Goal: Information Seeking & Learning: Learn about a topic

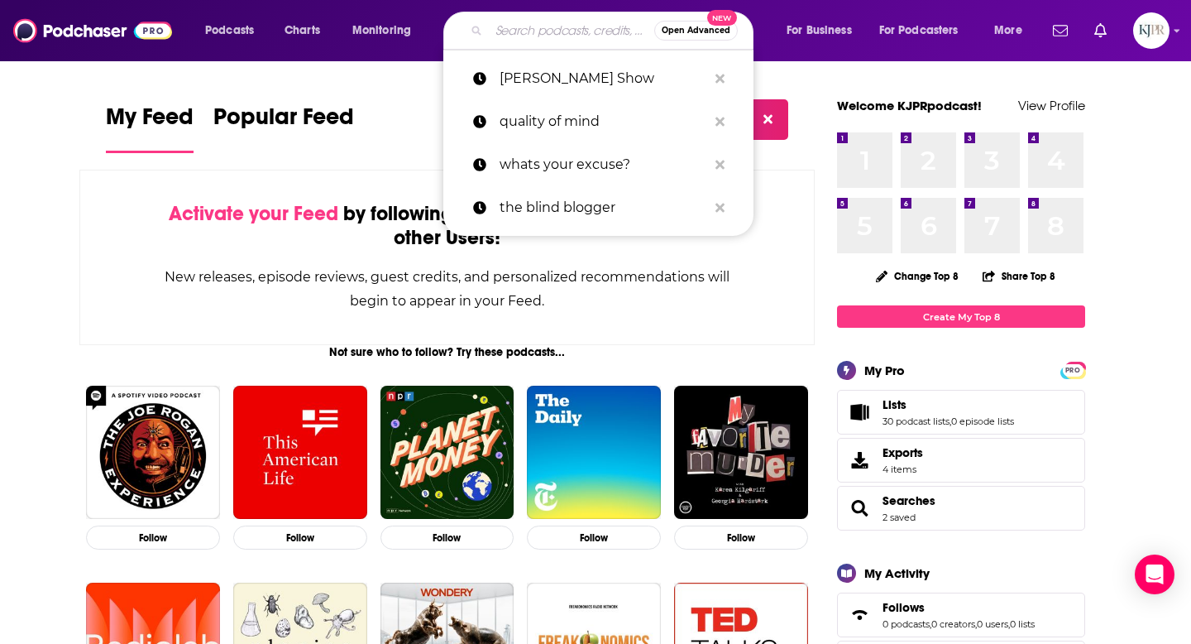
click at [492, 29] on input "Search podcasts, credits, & more..." at bounding box center [571, 30] width 165 height 26
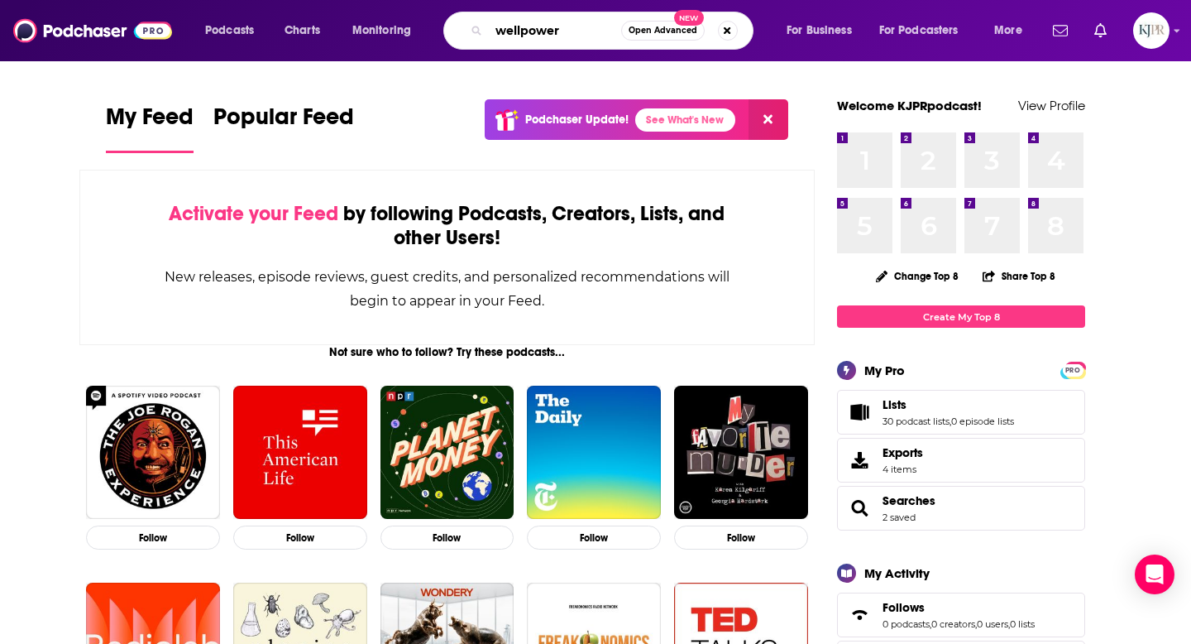
type input "wellpower"
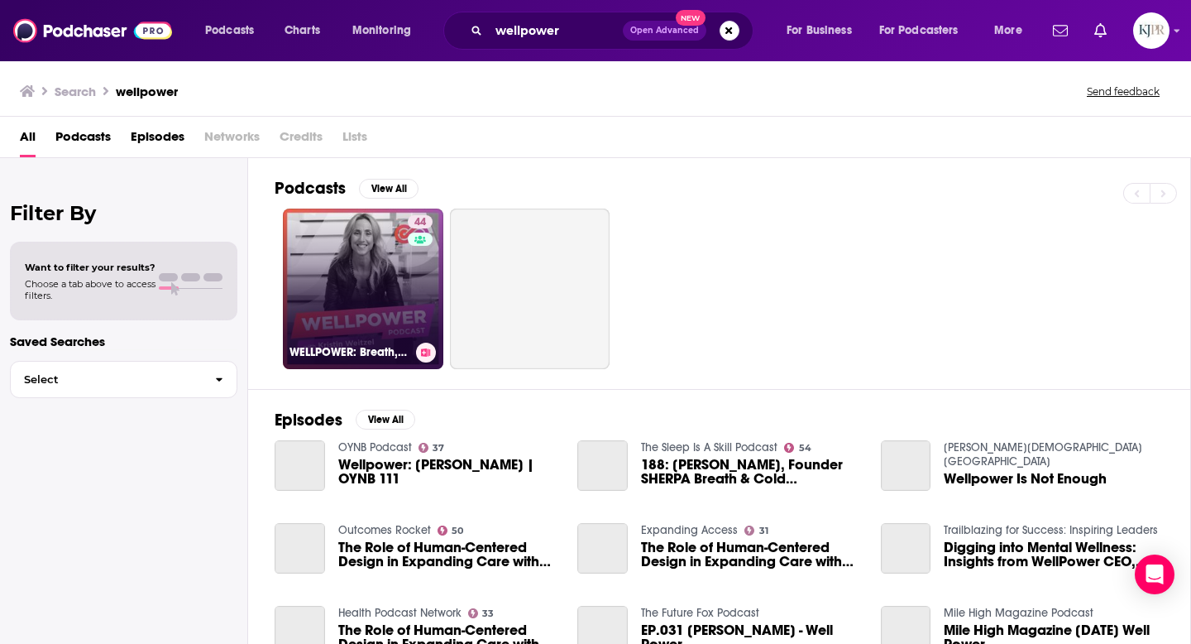
click at [362, 306] on link "44 WELLPOWER: Breath, Cold & Biohacking" at bounding box center [363, 288] width 160 height 160
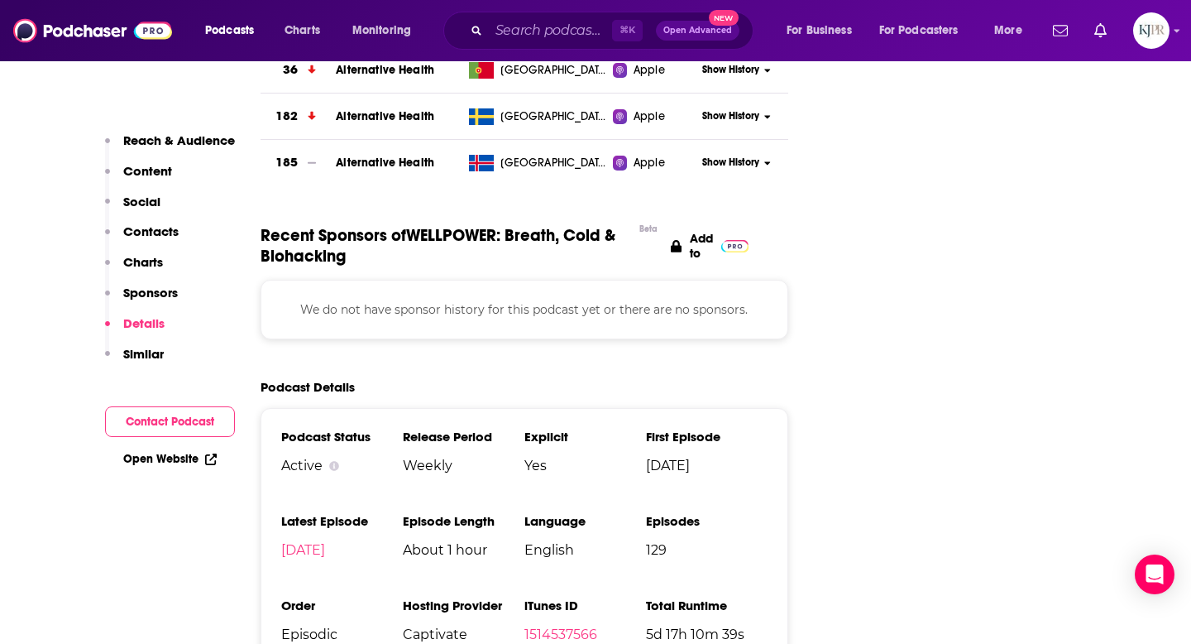
scroll to position [1971, 0]
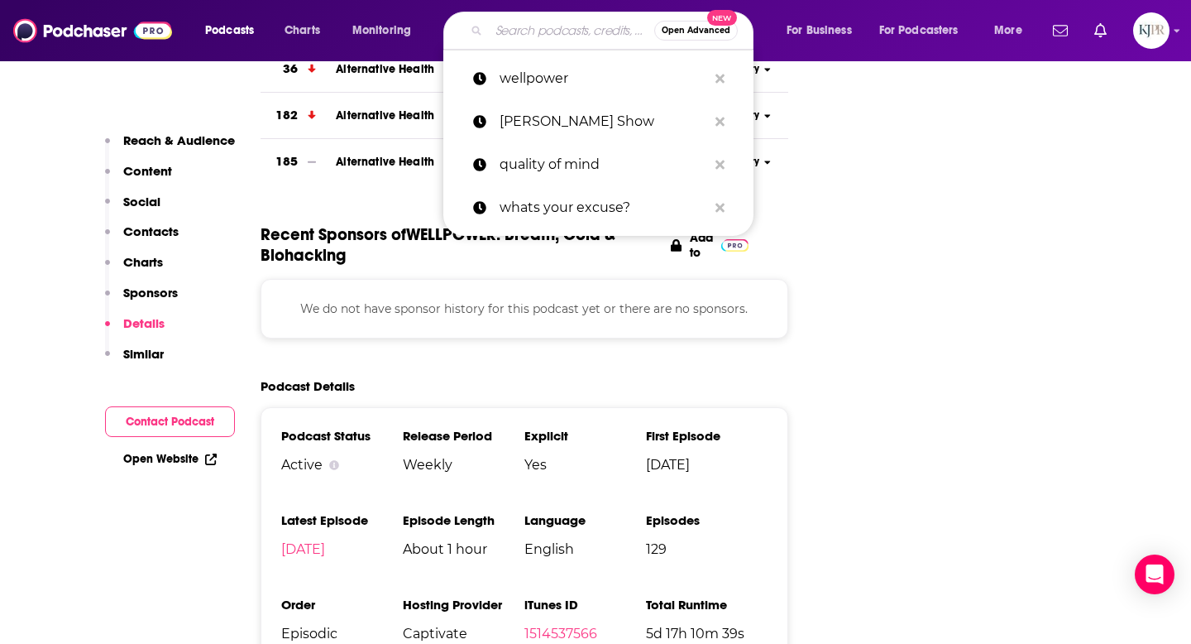
click at [534, 34] on input "Search podcasts, credits, & more..." at bounding box center [571, 30] width 165 height 26
paste input "Diary of a CEO With [PERSON_NAME]"
type input "Diary of a CEO With [PERSON_NAME]"
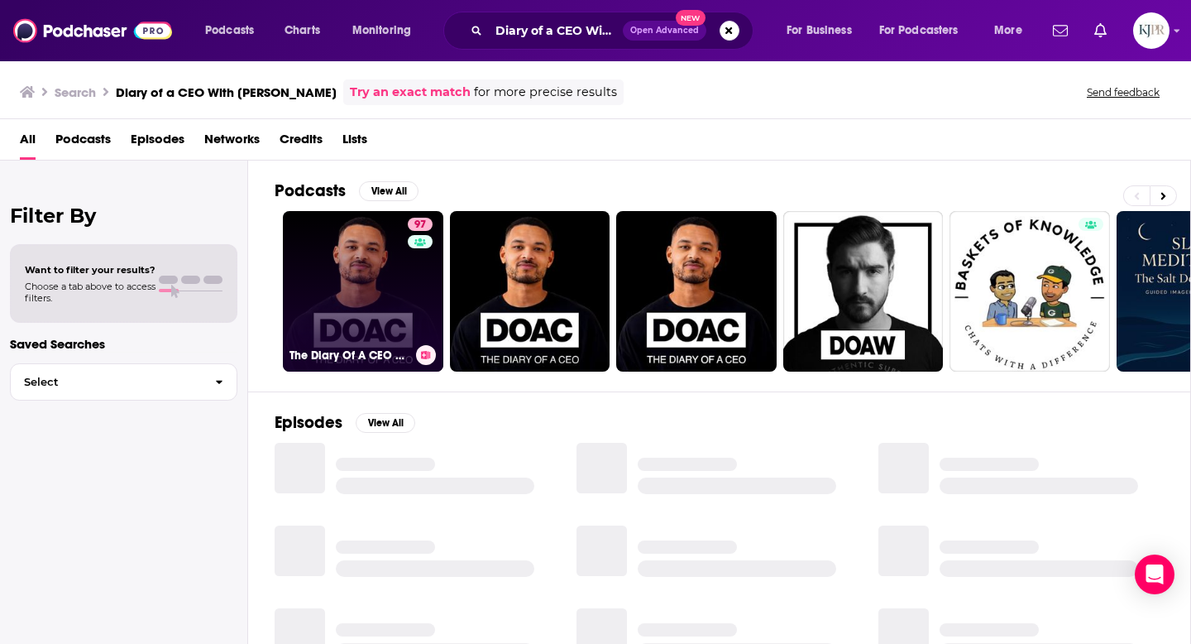
click at [365, 266] on link "97 The Diary Of A CEO with [PERSON_NAME]" at bounding box center [363, 291] width 160 height 160
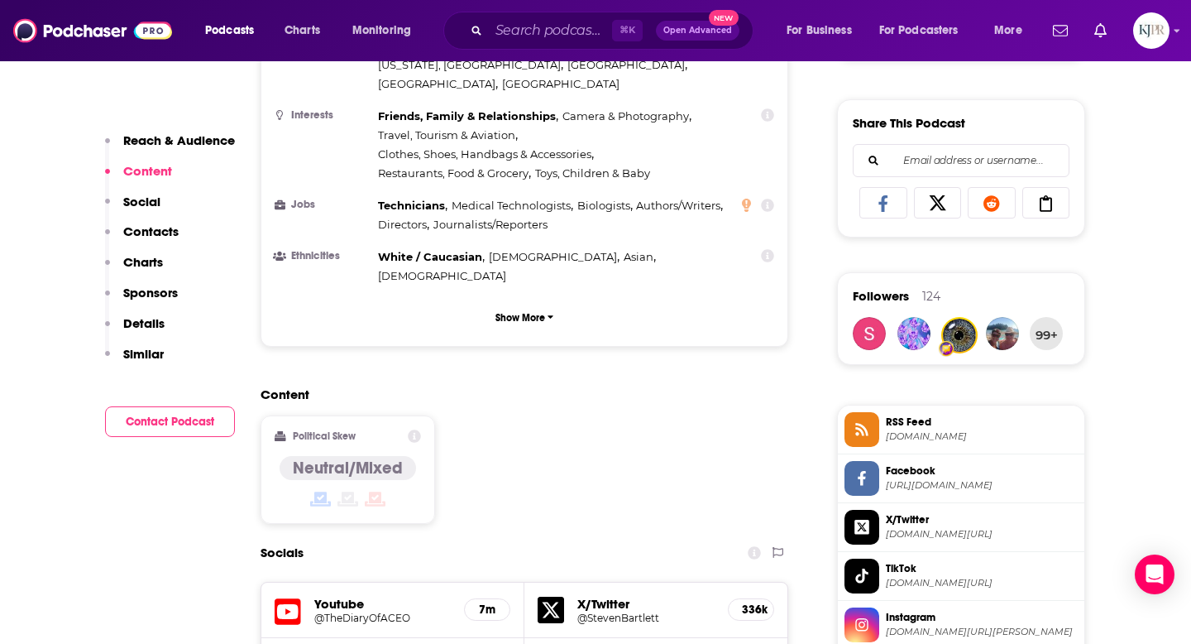
scroll to position [1160, 0]
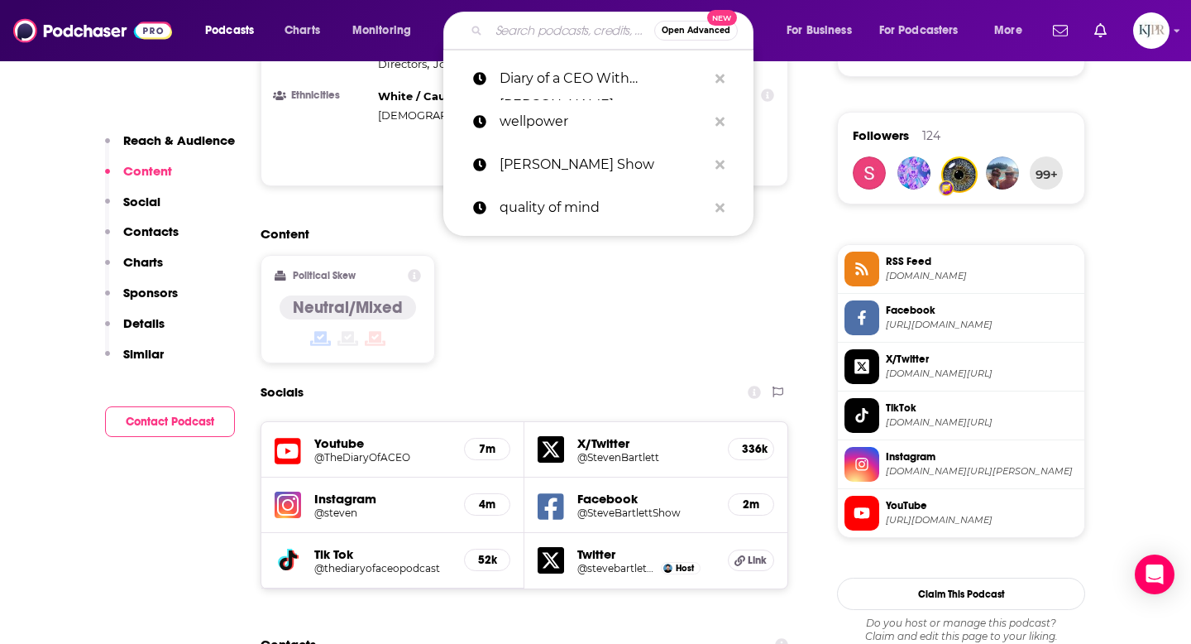
click at [539, 32] on input "Search podcasts, credits, & more..." at bounding box center [571, 30] width 165 height 26
paste input "Achieve Your Goals With [PERSON_NAME]"
type input "Achieve Your Goals With [PERSON_NAME]"
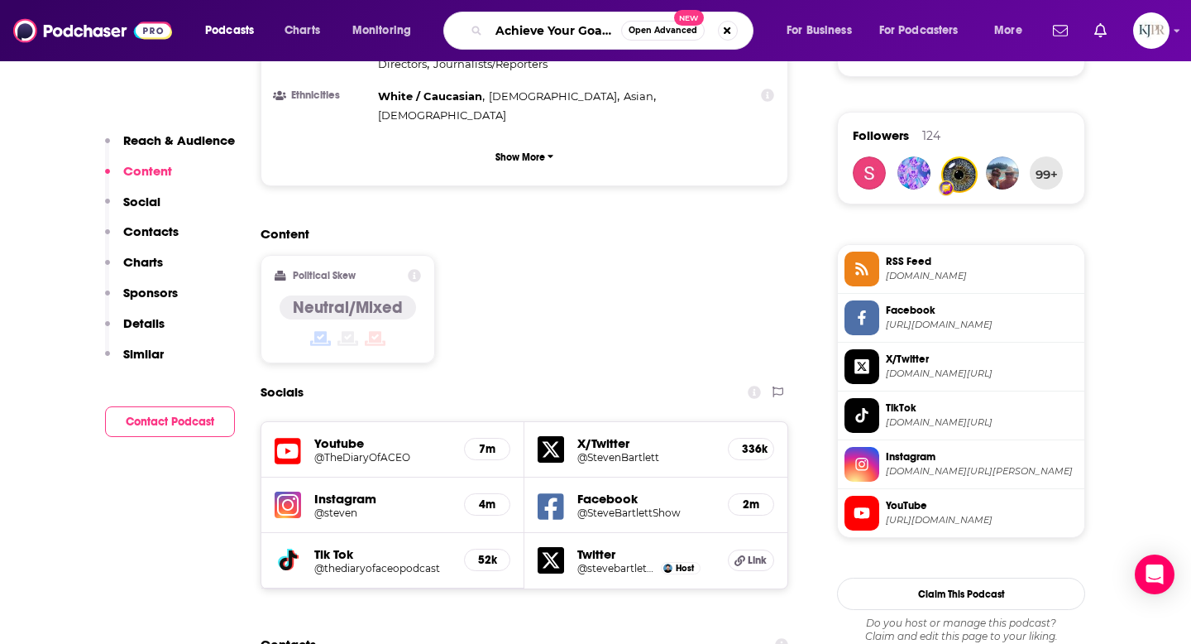
scroll to position [0, 89]
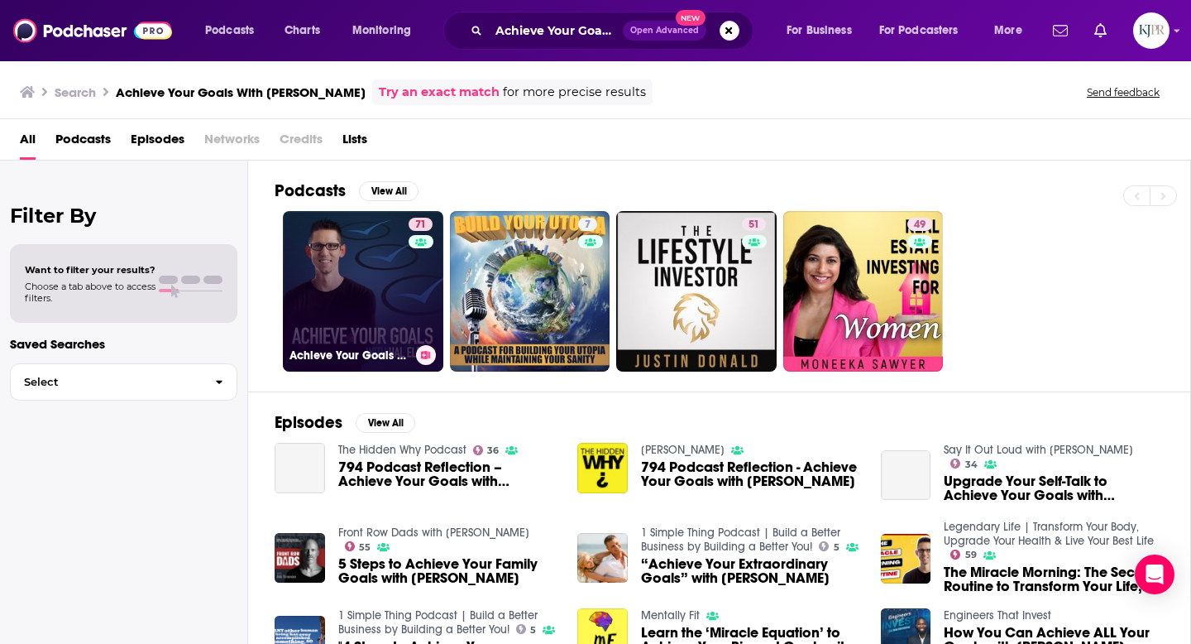
click at [378, 314] on link "71 Achieve Your Goals with [PERSON_NAME]" at bounding box center [363, 291] width 160 height 160
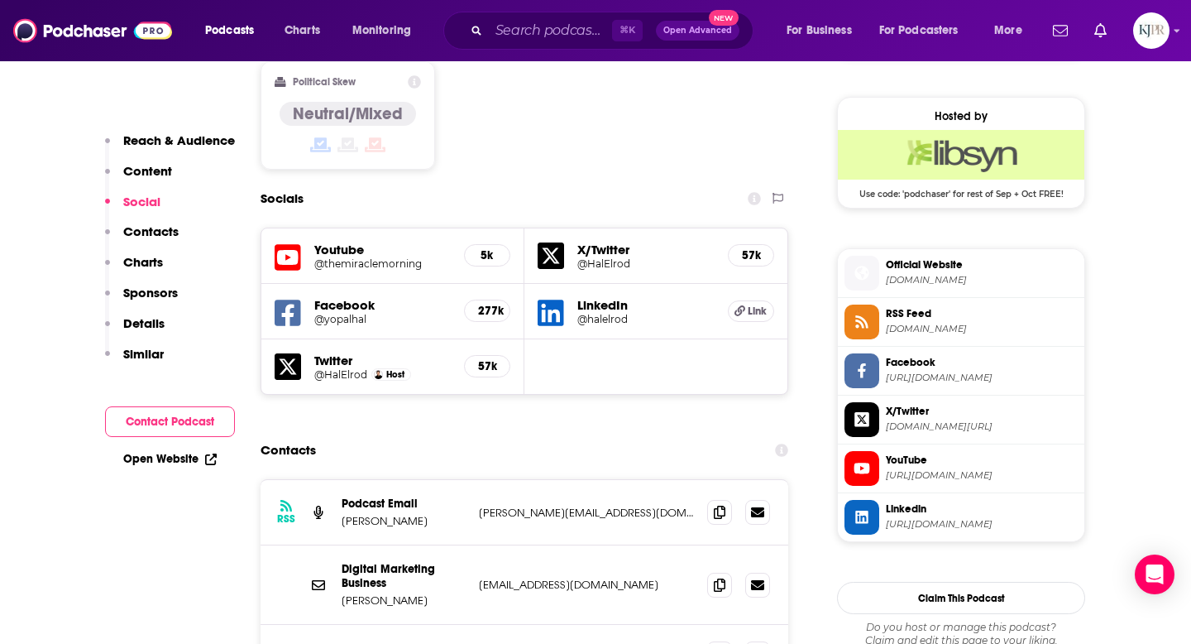
scroll to position [1310, 0]
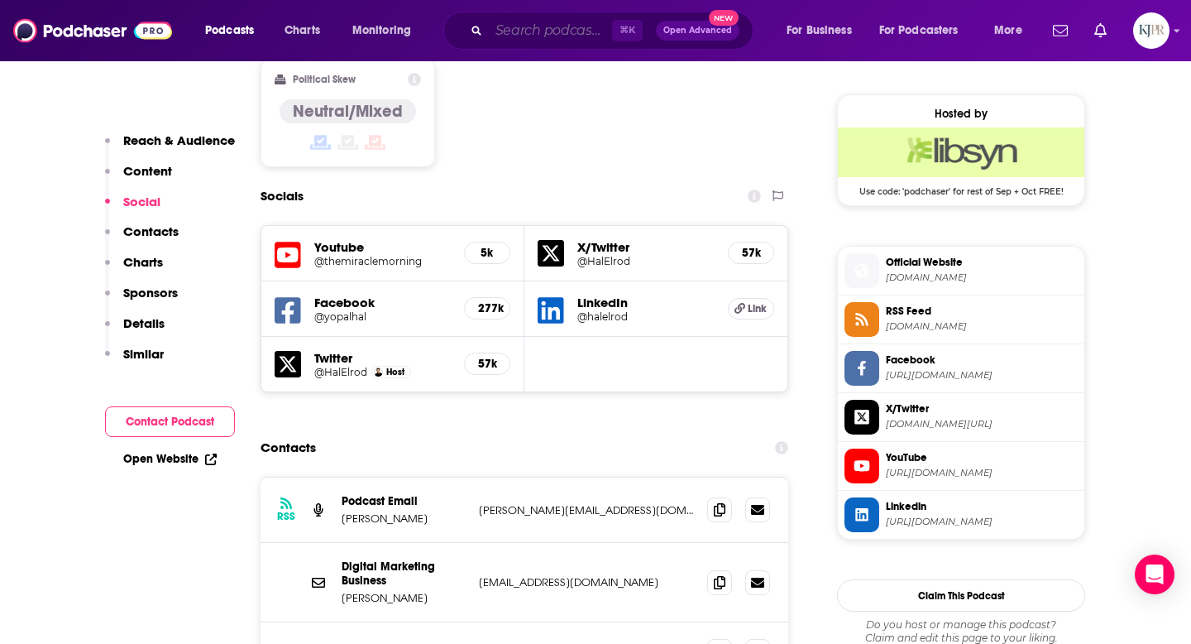
click at [515, 29] on input "Search podcasts, credits, & more..." at bounding box center [550, 30] width 123 height 26
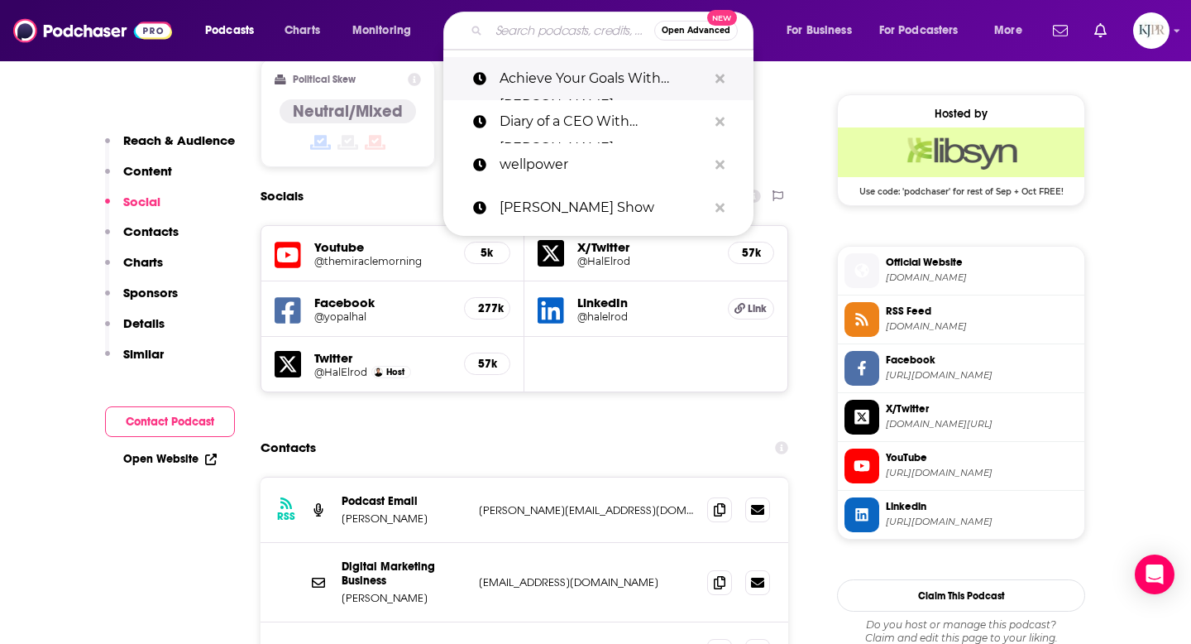
click at [545, 74] on p "Achieve Your Goals With [PERSON_NAME]" at bounding box center [604, 78] width 208 height 43
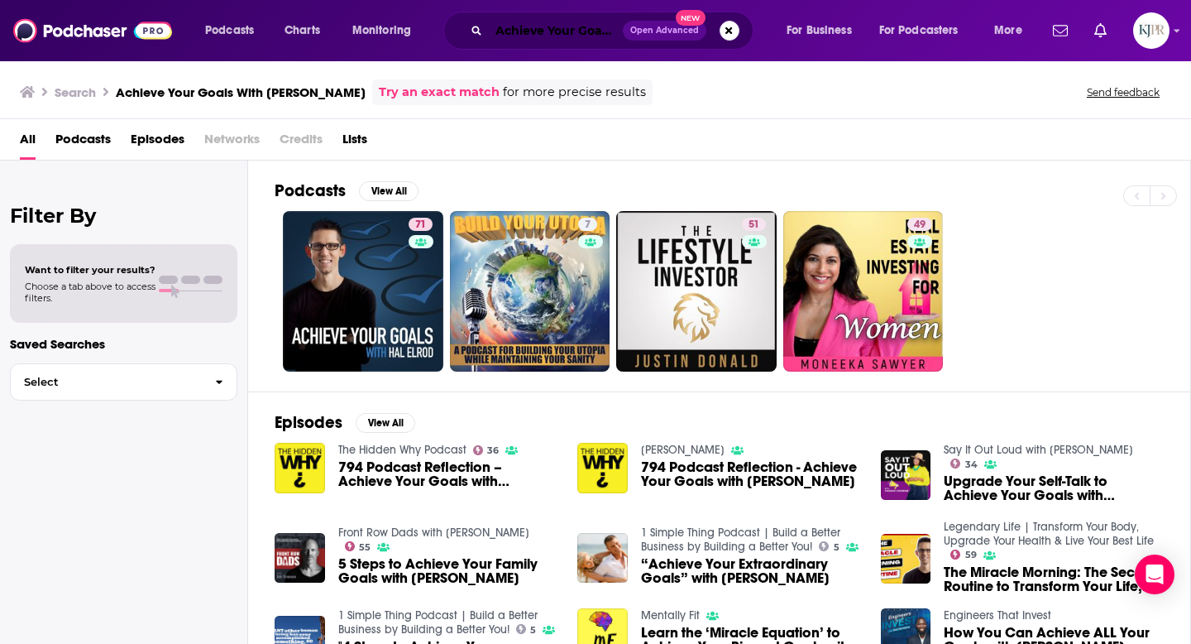
click at [518, 34] on input "Achieve Your Goals With [PERSON_NAME]" at bounding box center [556, 30] width 134 height 26
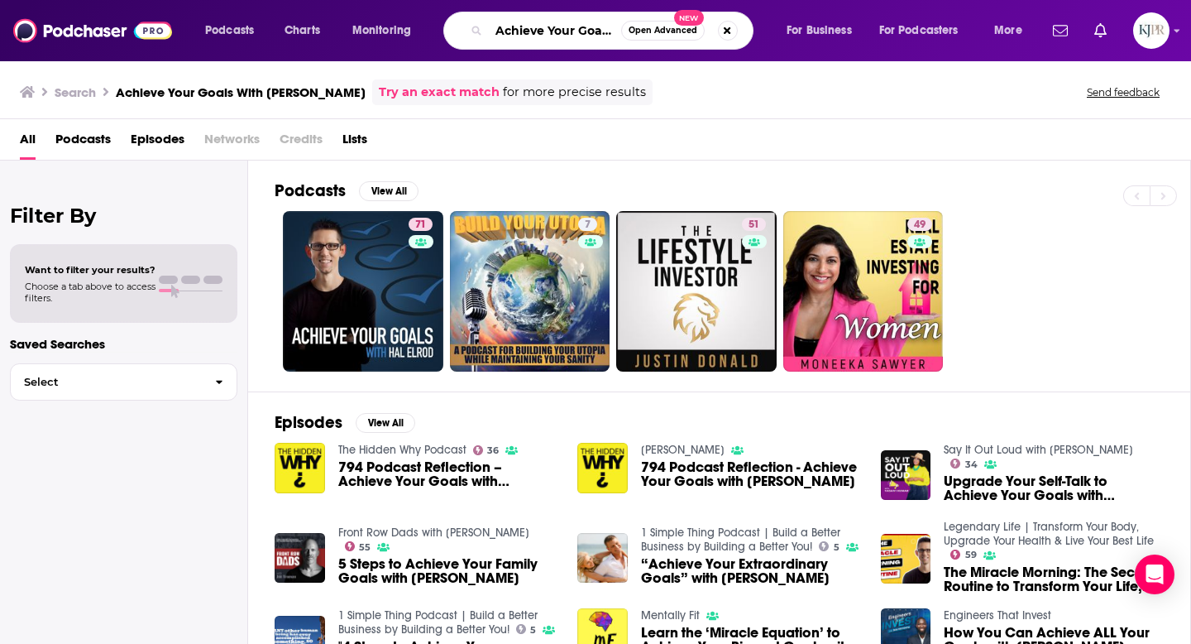
click at [518, 34] on input "Achieve Your Goals With [PERSON_NAME]" at bounding box center [555, 30] width 132 height 26
click at [527, 33] on input "Achieve Your Goals With [PERSON_NAME]" at bounding box center [555, 30] width 132 height 26
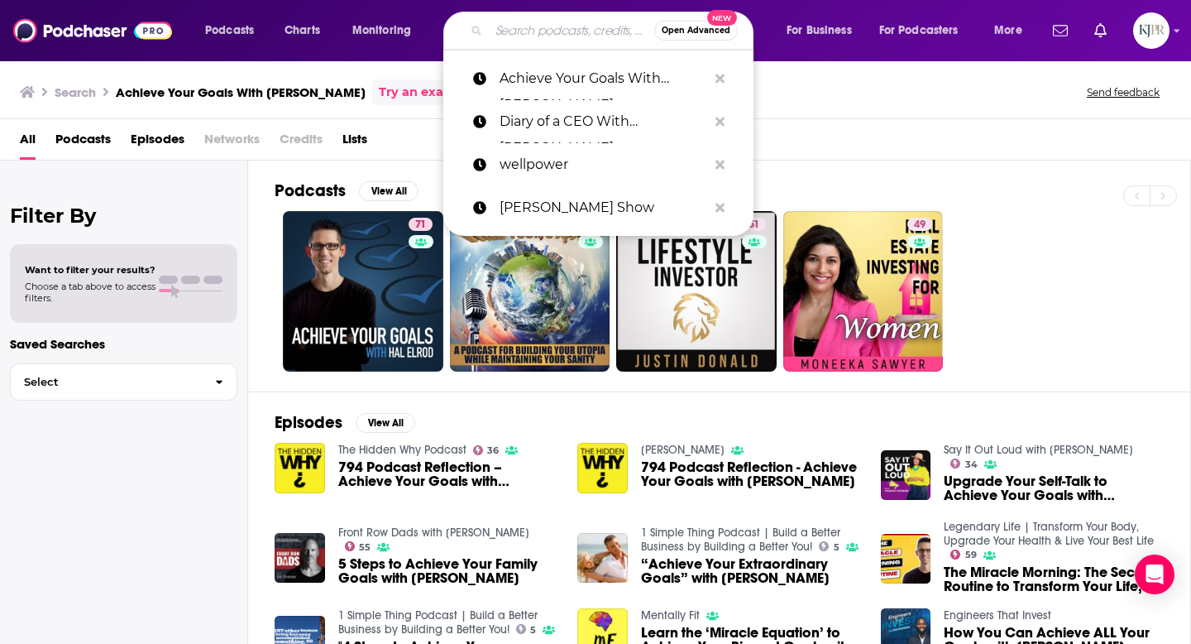
paste input "[PERSON_NAME]"
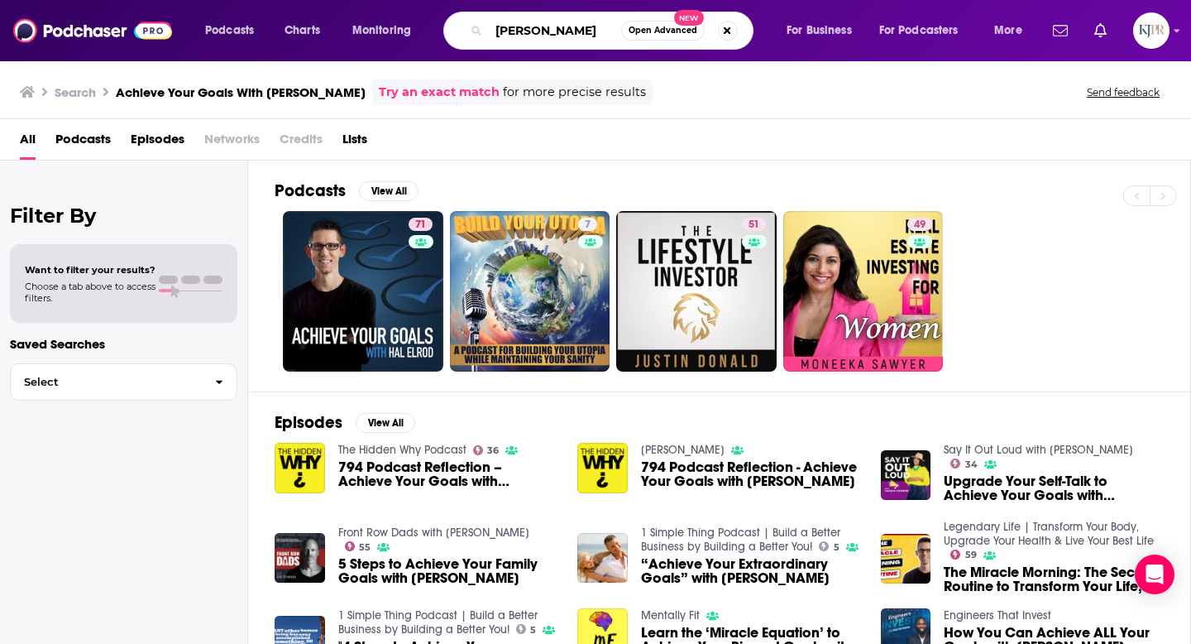
type input "[PERSON_NAME]"
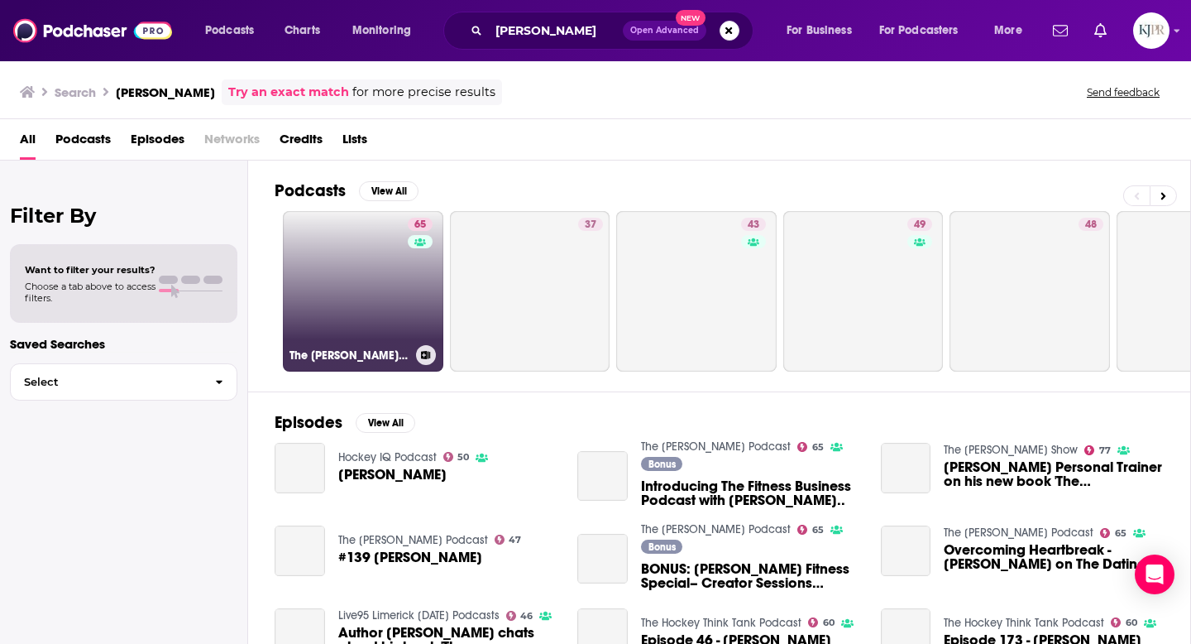
click at [361, 280] on link "65 The [PERSON_NAME] Podcast" at bounding box center [363, 291] width 160 height 160
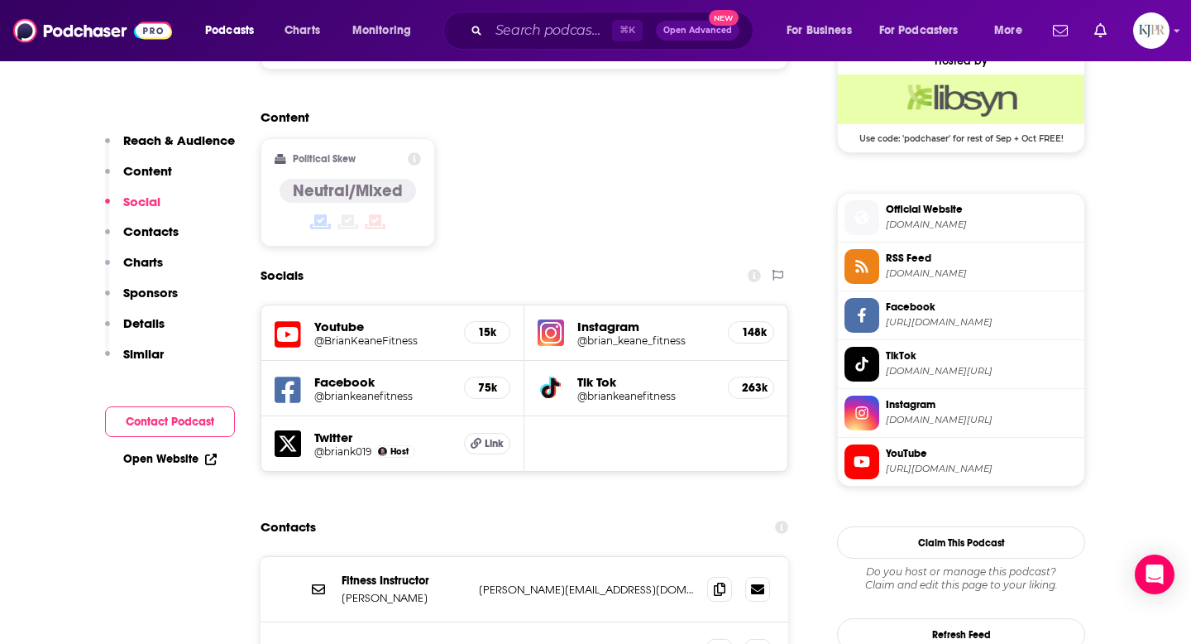
scroll to position [1235, 0]
